Goal: Browse casually: Explore the website without a specific task or goal

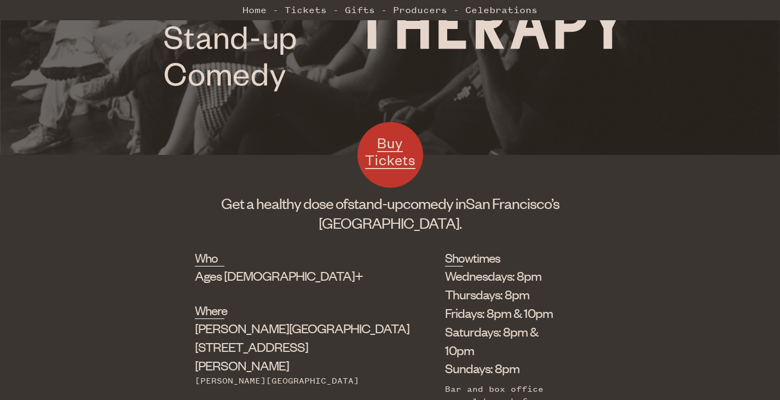
scroll to position [221, 0]
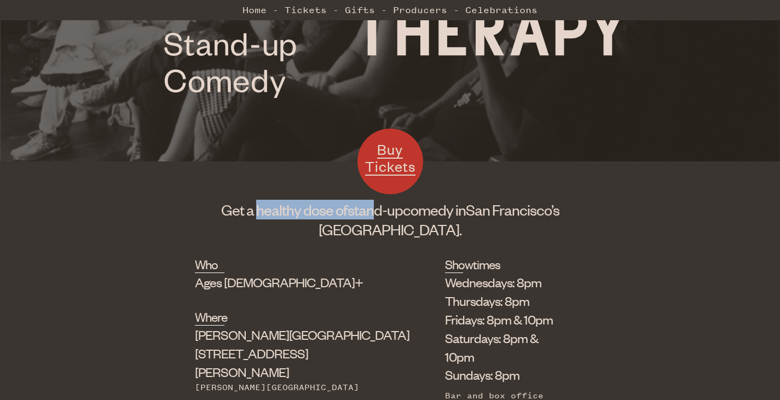
drag, startPoint x: 282, startPoint y: 214, endPoint x: 372, endPoint y: 216, distance: 91.0
click at [372, 216] on h1 "Get a healthy dose of stand-up comedy in [GEOGRAPHIC_DATA]’s [GEOGRAPHIC_DATA]." at bounding box center [390, 219] width 391 height 39
click at [372, 216] on span "stand-up" at bounding box center [375, 209] width 55 height 19
drag, startPoint x: 313, startPoint y: 215, endPoint x: 429, endPoint y: 209, distance: 116.8
click at [429, 209] on h1 "Get a healthy dose of stand-up comedy in [GEOGRAPHIC_DATA]’s [GEOGRAPHIC_DATA]." at bounding box center [390, 219] width 391 height 39
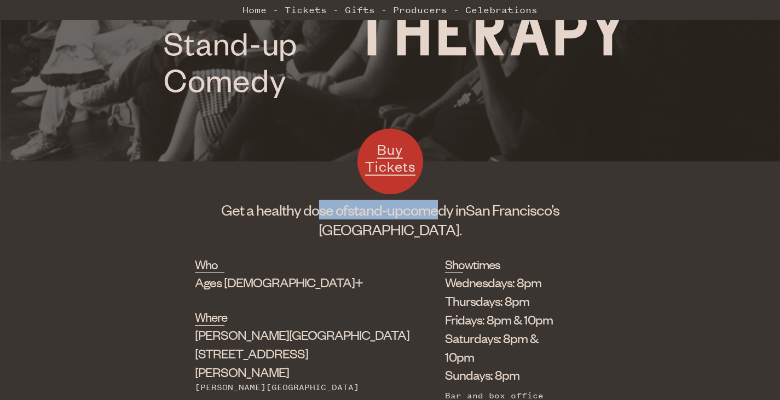
click at [429, 209] on h1 "Get a healthy dose of stand-up comedy in [GEOGRAPHIC_DATA]’s [GEOGRAPHIC_DATA]." at bounding box center [390, 219] width 391 height 39
drag, startPoint x: 344, startPoint y: 214, endPoint x: 486, endPoint y: 210, distance: 141.3
click at [486, 210] on h1 "Get a healthy dose of stand-up comedy in [GEOGRAPHIC_DATA]’s [GEOGRAPHIC_DATA]." at bounding box center [390, 219] width 391 height 39
click at [486, 210] on span "San Francisco’s" at bounding box center [513, 209] width 94 height 19
drag, startPoint x: 467, startPoint y: 213, endPoint x: 344, endPoint y: 211, distance: 123.2
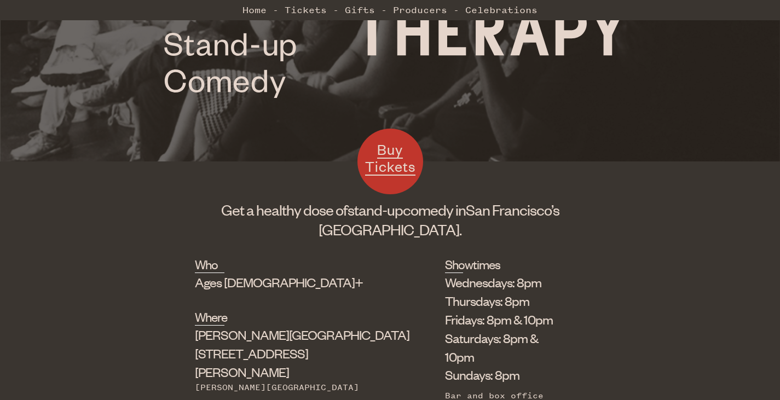
click at [344, 211] on h1 "Get a healthy dose of stand-up comedy in [GEOGRAPHIC_DATA]’s [GEOGRAPHIC_DATA]." at bounding box center [390, 219] width 391 height 39
drag, startPoint x: 348, startPoint y: 210, endPoint x: 465, endPoint y: 214, distance: 116.7
click at [465, 214] on h1 "Get a healthy dose of stand-up comedy in [GEOGRAPHIC_DATA]’s [GEOGRAPHIC_DATA]." at bounding box center [390, 219] width 391 height 39
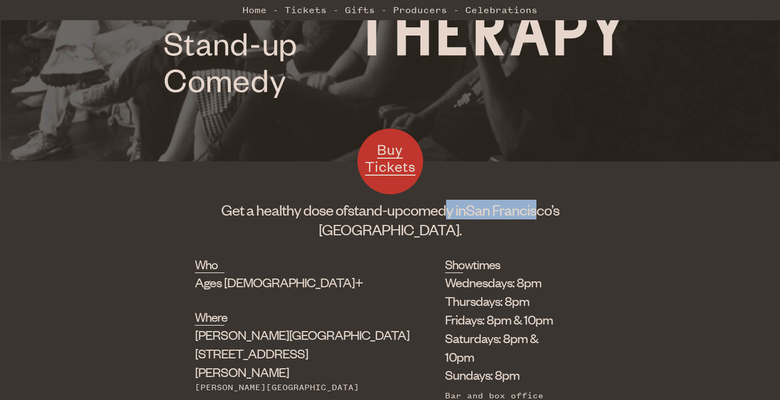
drag, startPoint x: 437, startPoint y: 214, endPoint x: 549, endPoint y: 206, distance: 112.6
click at [549, 206] on h1 "Get a healthy dose of stand-up comedy in [GEOGRAPHIC_DATA]’s [GEOGRAPHIC_DATA]." at bounding box center [390, 219] width 391 height 39
click at [549, 206] on span "San Francisco’s" at bounding box center [513, 209] width 94 height 19
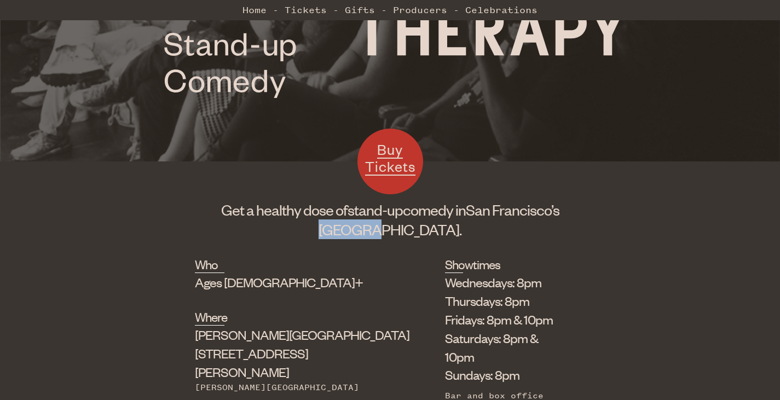
drag, startPoint x: 564, startPoint y: 204, endPoint x: 395, endPoint y: 221, distance: 170.1
click at [395, 221] on h1 "Get a healthy dose of stand-up comedy in [GEOGRAPHIC_DATA]’s [GEOGRAPHIC_DATA]." at bounding box center [390, 219] width 391 height 39
click at [395, 221] on span "[GEOGRAPHIC_DATA]." at bounding box center [390, 229] width 143 height 19
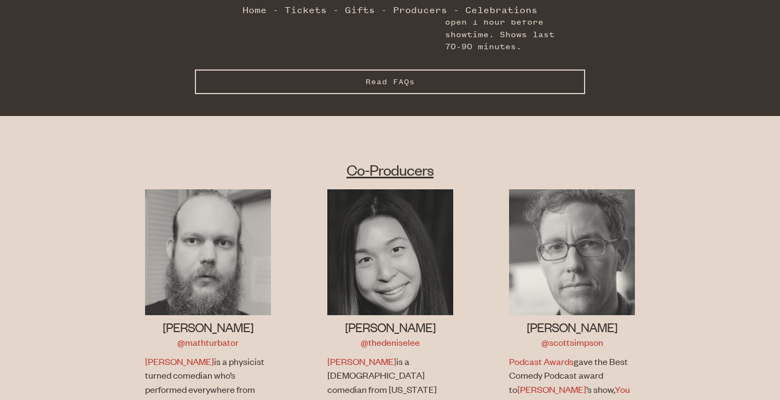
scroll to position [608, 0]
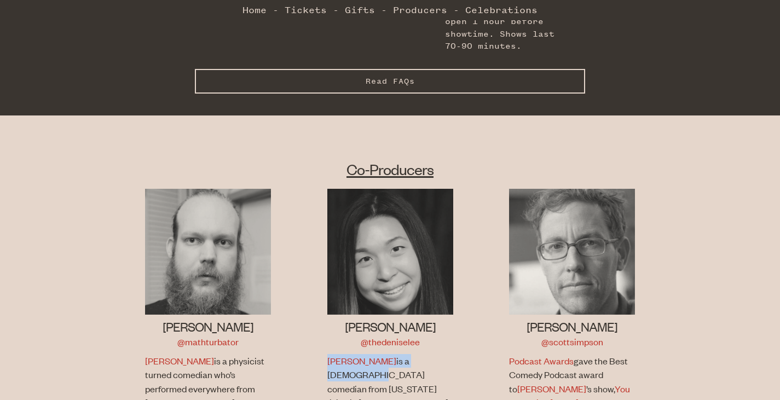
drag, startPoint x: 440, startPoint y: 336, endPoint x: 321, endPoint y: 334, distance: 118.9
click at [321, 334] on li "[PERSON_NAME] @thedeniselee [PERSON_NAME] is a [DEMOGRAPHIC_DATA] comedian from…" at bounding box center [390, 320] width 182 height 262
drag, startPoint x: 317, startPoint y: 328, endPoint x: 417, endPoint y: 375, distance: 111.0
click at [417, 375] on li "[PERSON_NAME] @thedeniselee [PERSON_NAME] is a [DEMOGRAPHIC_DATA] comedian from…" at bounding box center [390, 320] width 182 height 262
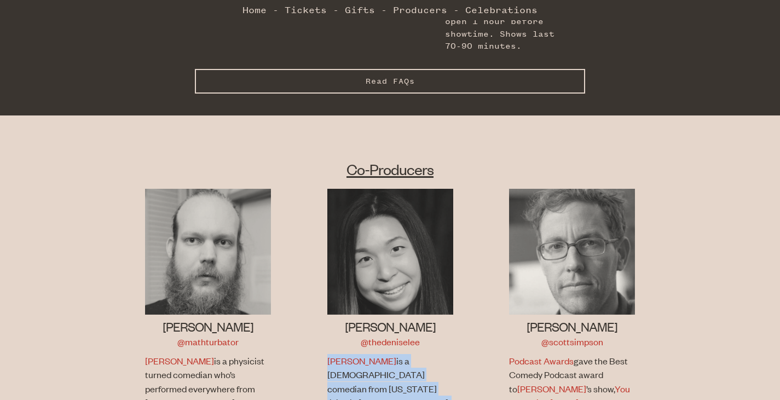
click at [417, 375] on p "[PERSON_NAME] is a [DEMOGRAPHIC_DATA] comedian from [US_STATE] living in [GEOGR…" at bounding box center [389, 388] width 123 height 69
drag, startPoint x: 392, startPoint y: 365, endPoint x: 307, endPoint y: 324, distance: 94.5
click at [307, 324] on li "[PERSON_NAME] @thedeniselee [PERSON_NAME] is a [DEMOGRAPHIC_DATA] comedian from…" at bounding box center [390, 320] width 182 height 262
drag, startPoint x: 307, startPoint y: 324, endPoint x: 429, endPoint y: 393, distance: 140.3
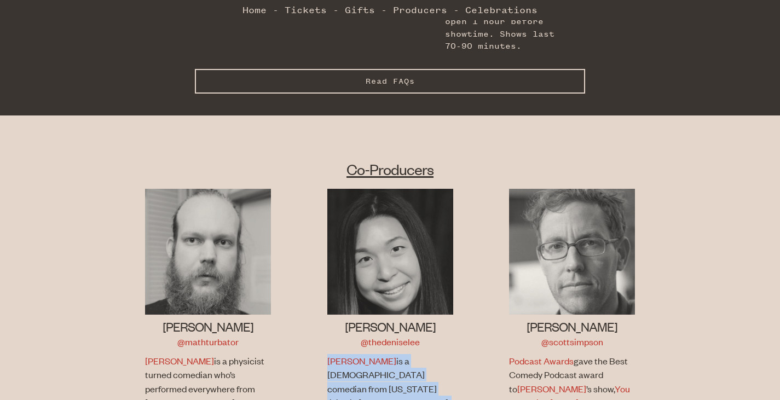
click at [429, 393] on ul "[PERSON_NAME] @mathturbator [PERSON_NAME] is a physicist turned comedian who’s …" at bounding box center [390, 334] width 547 height 290
click at [414, 384] on div "[PERSON_NAME] @thedeniselee [PERSON_NAME] is a [DEMOGRAPHIC_DATA] comedian from…" at bounding box center [391, 377] width 126 height 119
drag, startPoint x: 410, startPoint y: 381, endPoint x: 311, endPoint y: 334, distance: 109.8
click at [311, 334] on li "[PERSON_NAME] @thedeniselee [PERSON_NAME] is a [DEMOGRAPHIC_DATA] comedian from…" at bounding box center [390, 320] width 182 height 262
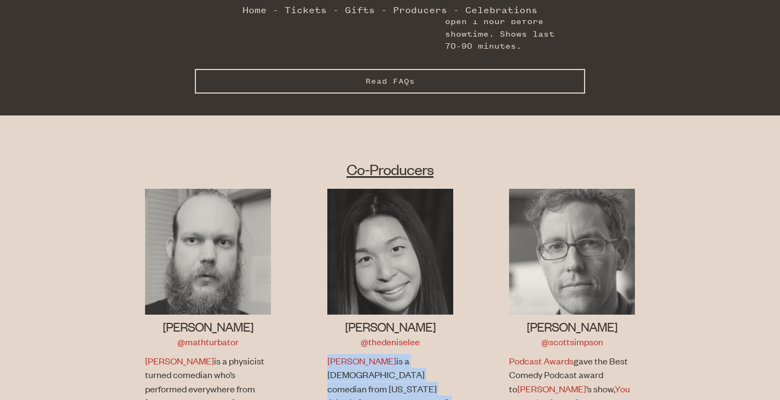
drag, startPoint x: 313, startPoint y: 331, endPoint x: 422, endPoint y: 375, distance: 117.5
click at [422, 375] on li "[PERSON_NAME] @thedeniselee [PERSON_NAME] is a [DEMOGRAPHIC_DATA] comedian from…" at bounding box center [390, 320] width 182 height 262
click at [422, 375] on p "[PERSON_NAME] is a [DEMOGRAPHIC_DATA] comedian from [US_STATE] living in [GEOGR…" at bounding box center [389, 388] width 123 height 69
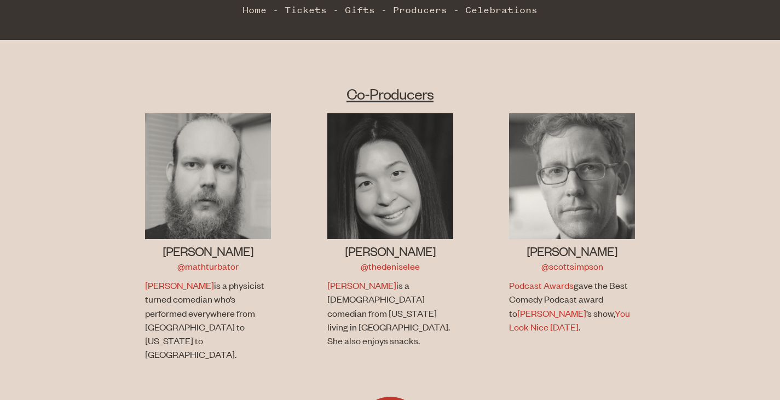
scroll to position [679, 0]
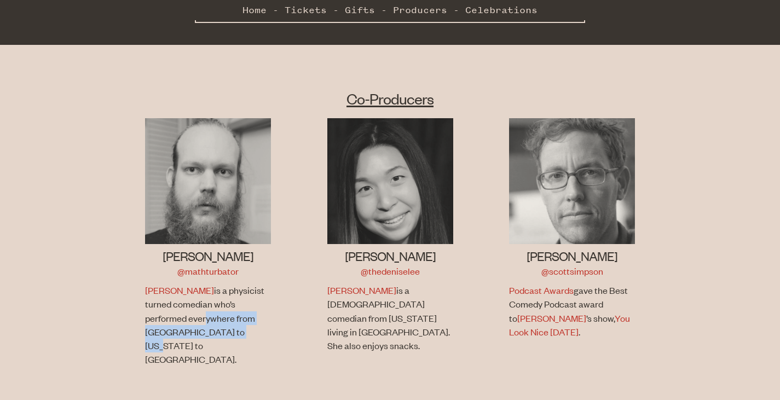
drag, startPoint x: 213, startPoint y: 307, endPoint x: 156, endPoint y: 284, distance: 61.9
click at [156, 284] on p "[PERSON_NAME] is a physicist turned comedian who’s performed everywhere from [G…" at bounding box center [206, 325] width 123 height 83
click at [141, 285] on li "[PERSON_NAME] @mathturbator [PERSON_NAME] is a physicist turned comedian who’s …" at bounding box center [208, 249] width 182 height 262
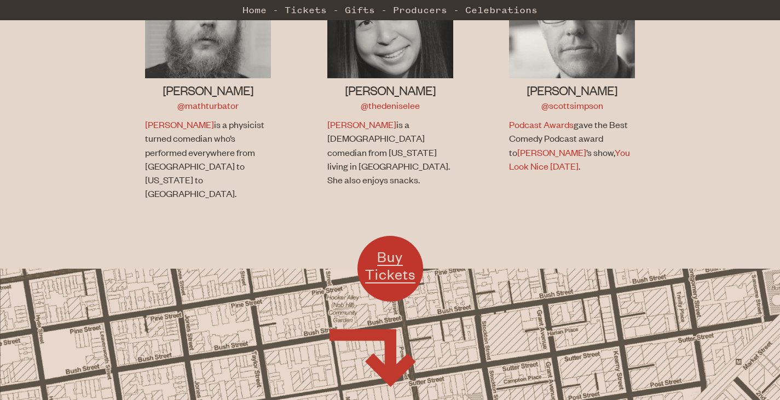
scroll to position [842, 0]
